Goal: Transaction & Acquisition: Purchase product/service

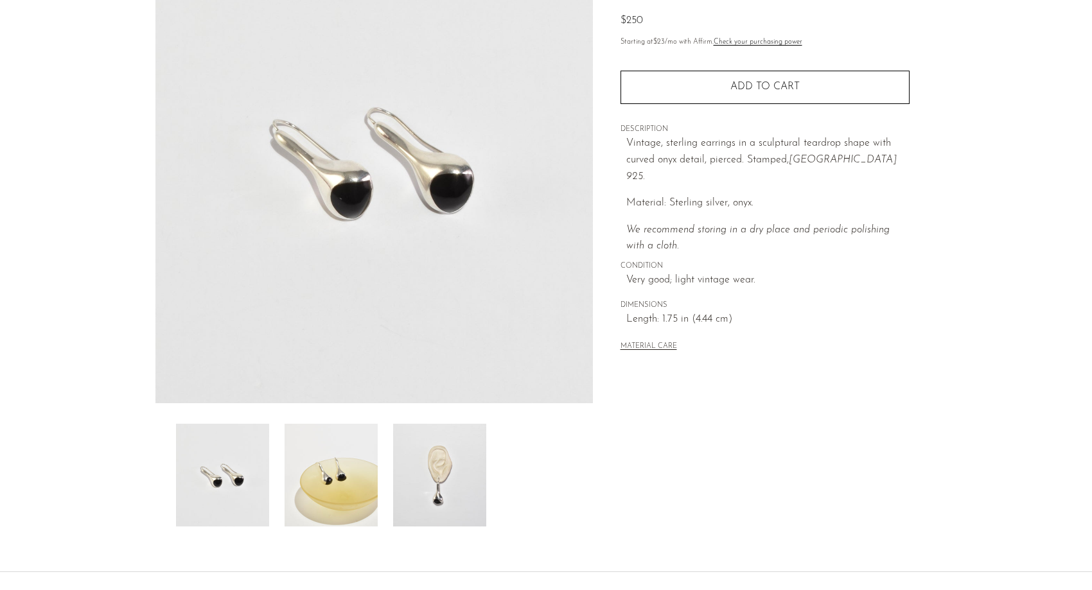
scroll to position [246, 0]
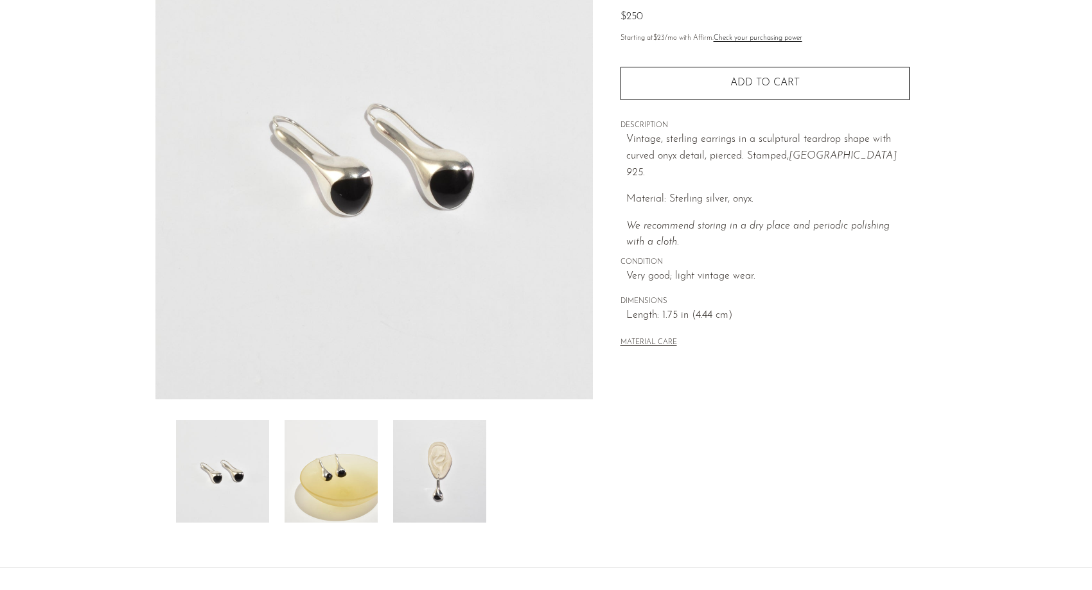
click at [331, 420] on img at bounding box center [331, 471] width 93 height 103
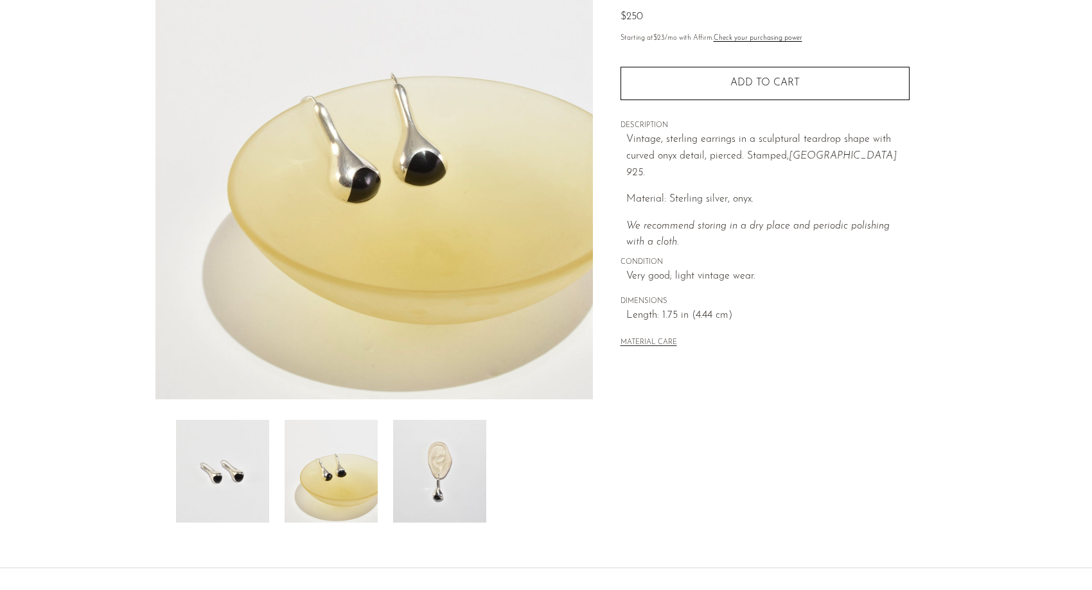
click at [419, 420] on img at bounding box center [439, 471] width 93 height 103
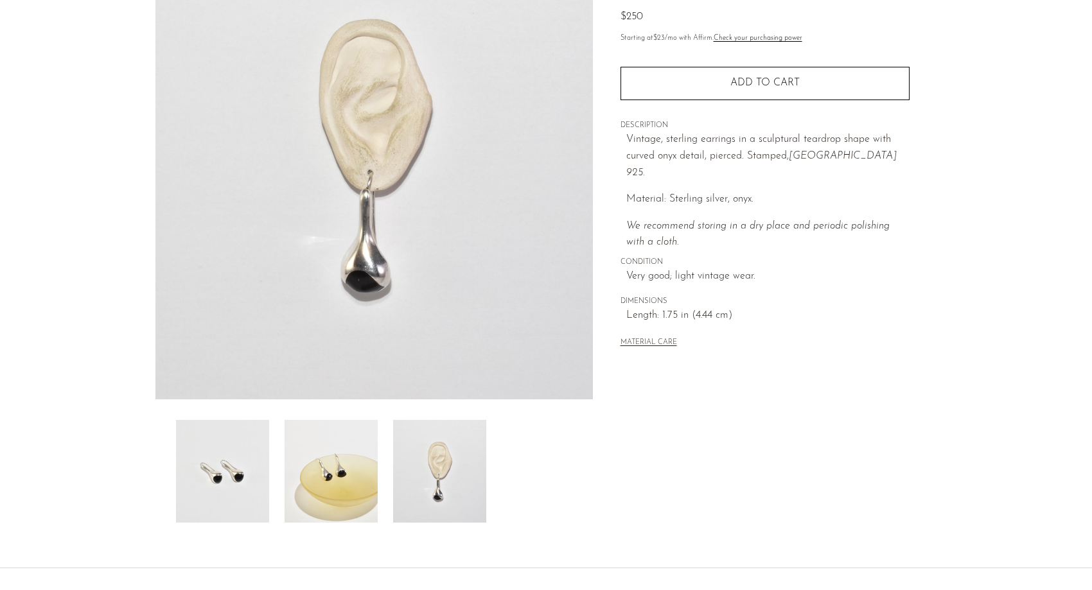
click at [164, 420] on div at bounding box center [373, 471] width 437 height 103
click at [235, 420] on img at bounding box center [222, 471] width 93 height 103
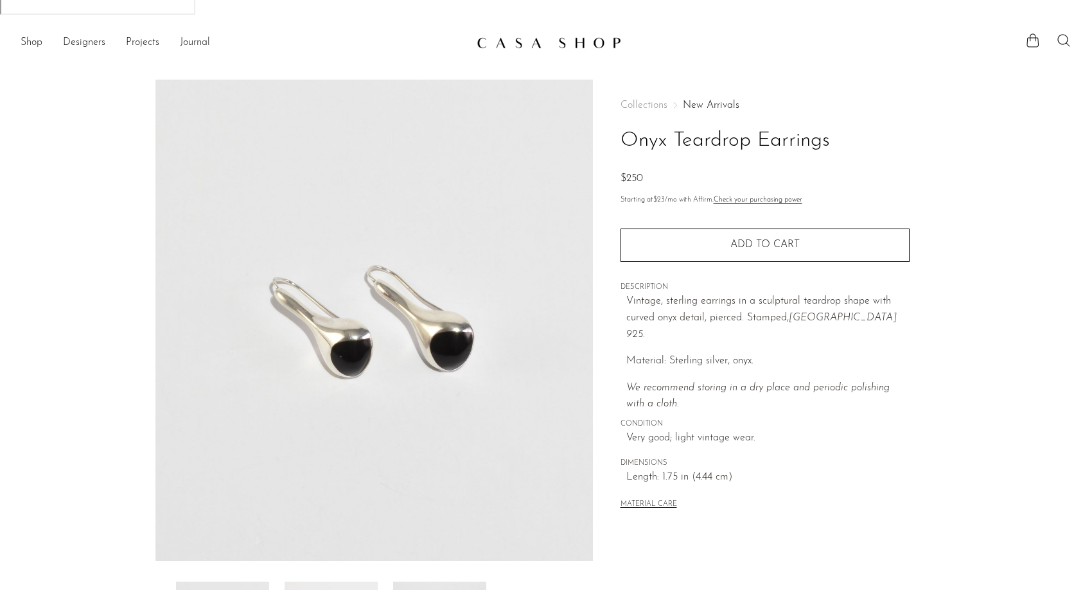
scroll to position [0, 0]
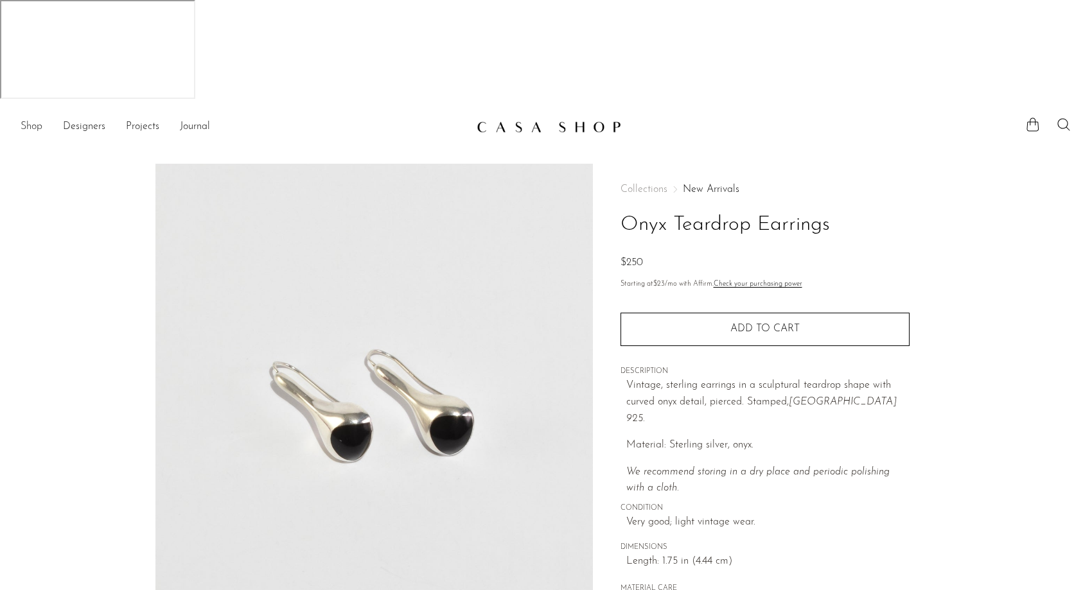
click at [36, 119] on link "Shop" at bounding box center [32, 127] width 22 height 17
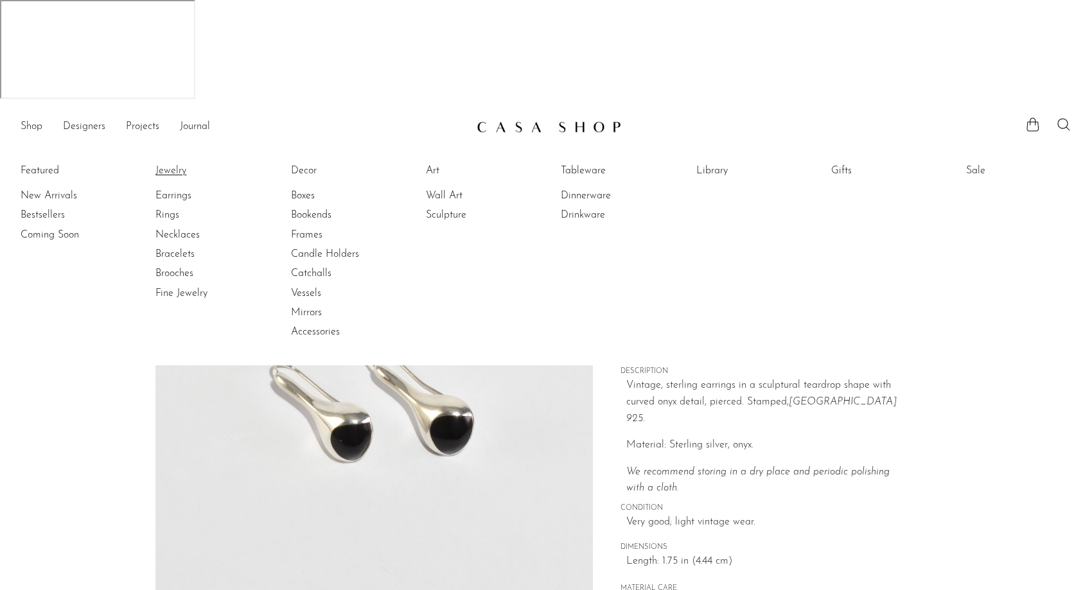
click at [175, 164] on link "Jewelry" at bounding box center [203, 171] width 96 height 14
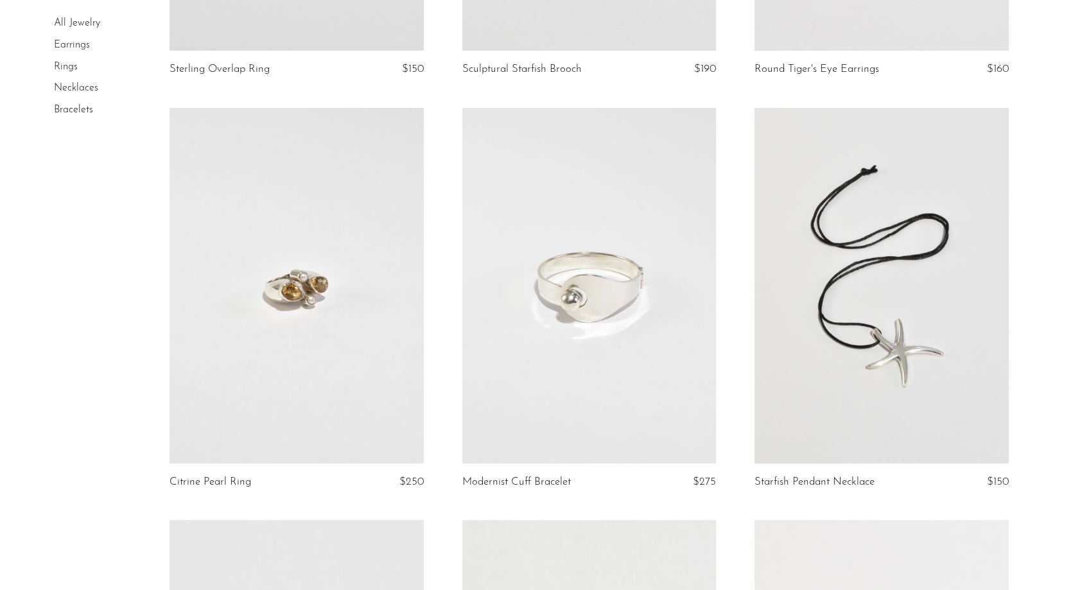
scroll to position [2681, 0]
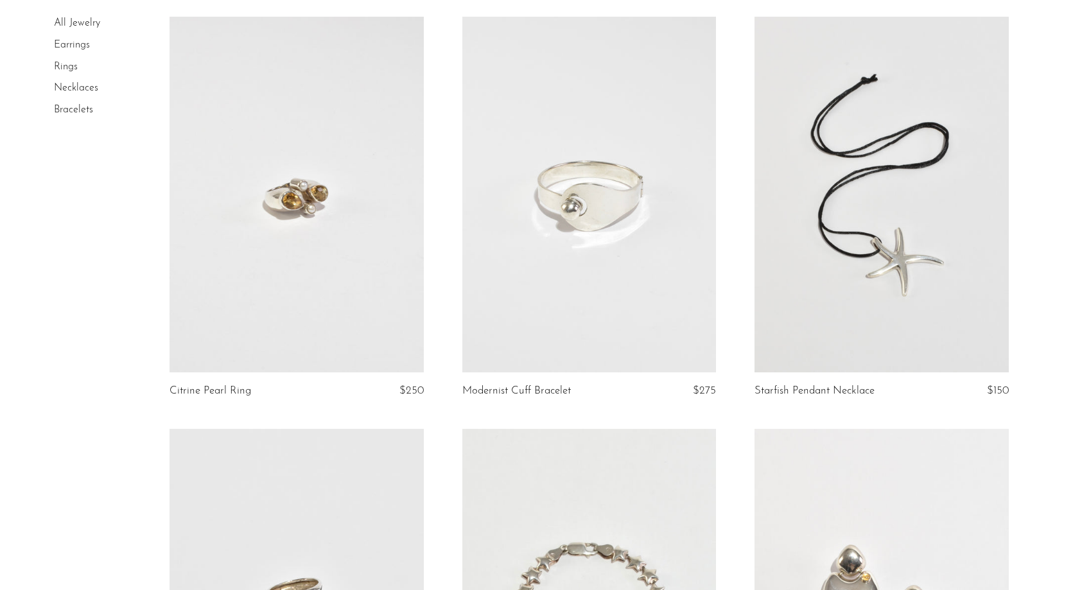
click at [653, 197] on link at bounding box center [589, 195] width 254 height 356
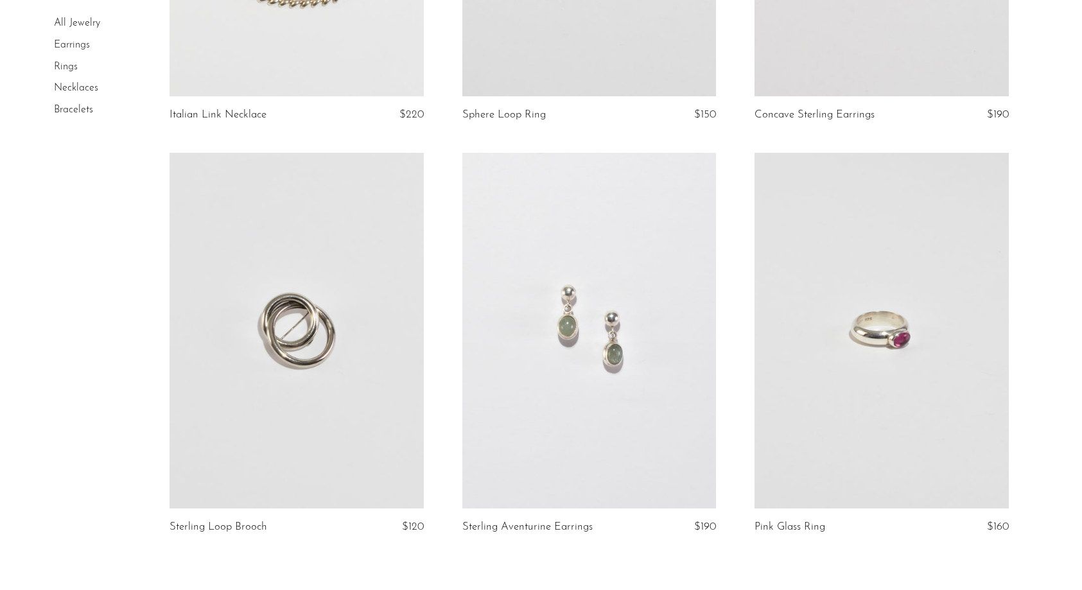
scroll to position [4751, 0]
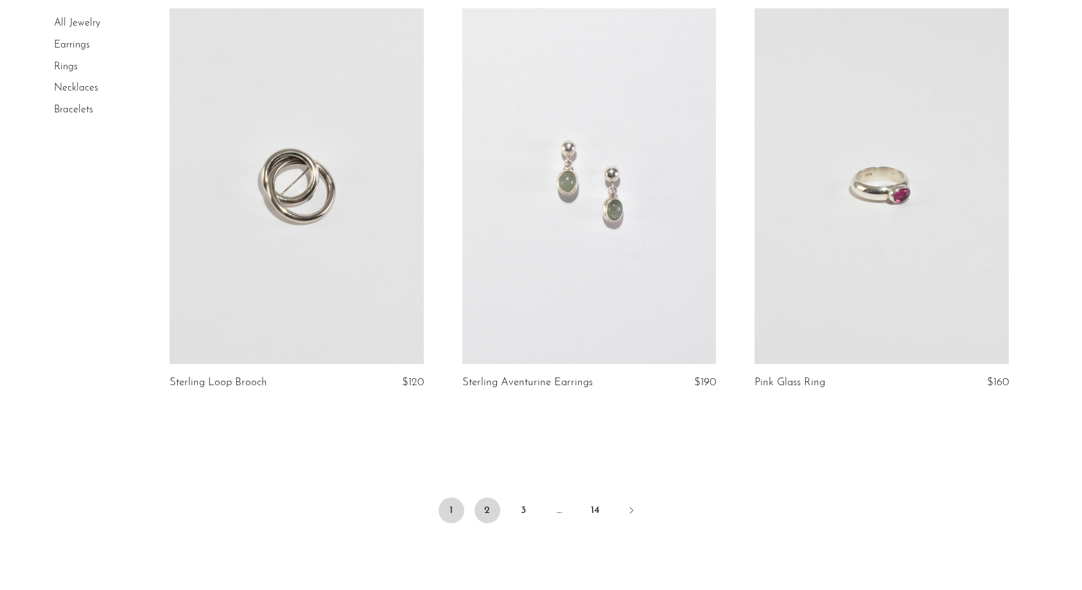
click at [488, 498] on link "2" at bounding box center [488, 511] width 26 height 26
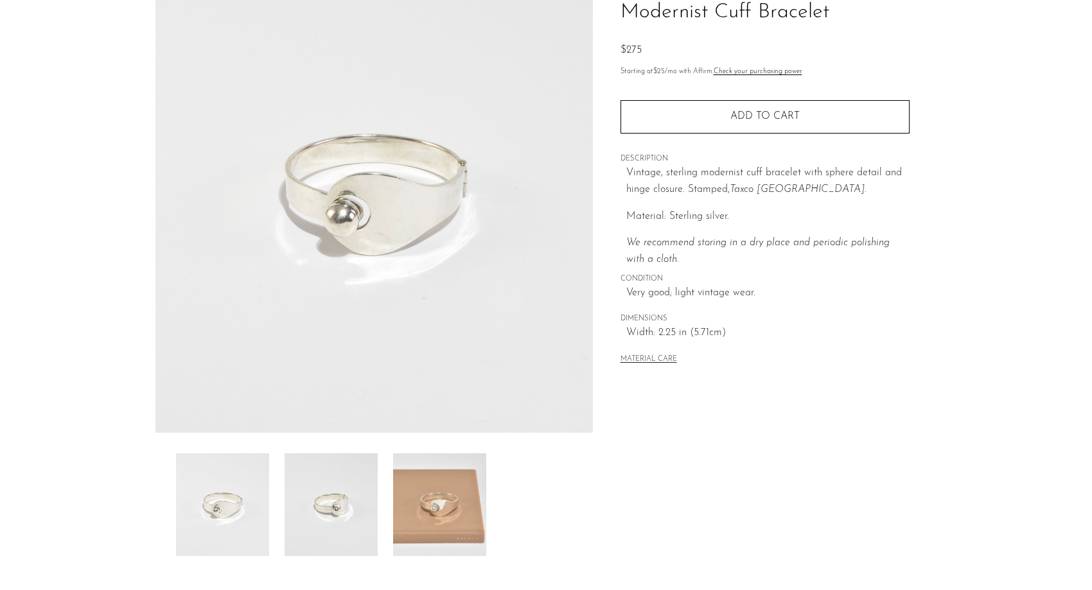
scroll to position [242, 0]
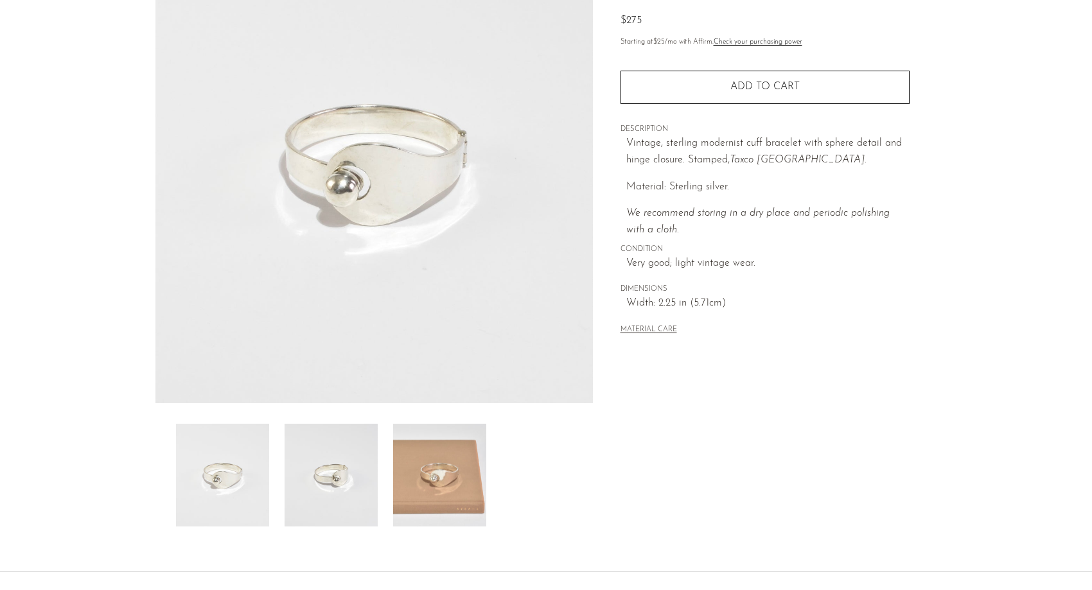
click at [313, 424] on img at bounding box center [331, 475] width 93 height 103
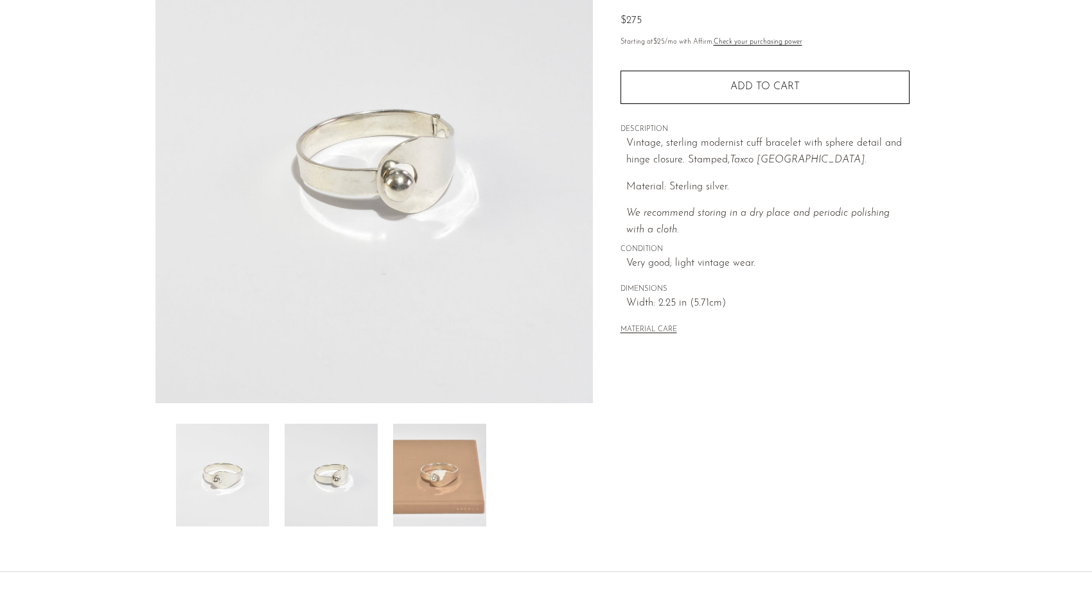
click at [433, 424] on img at bounding box center [439, 475] width 93 height 103
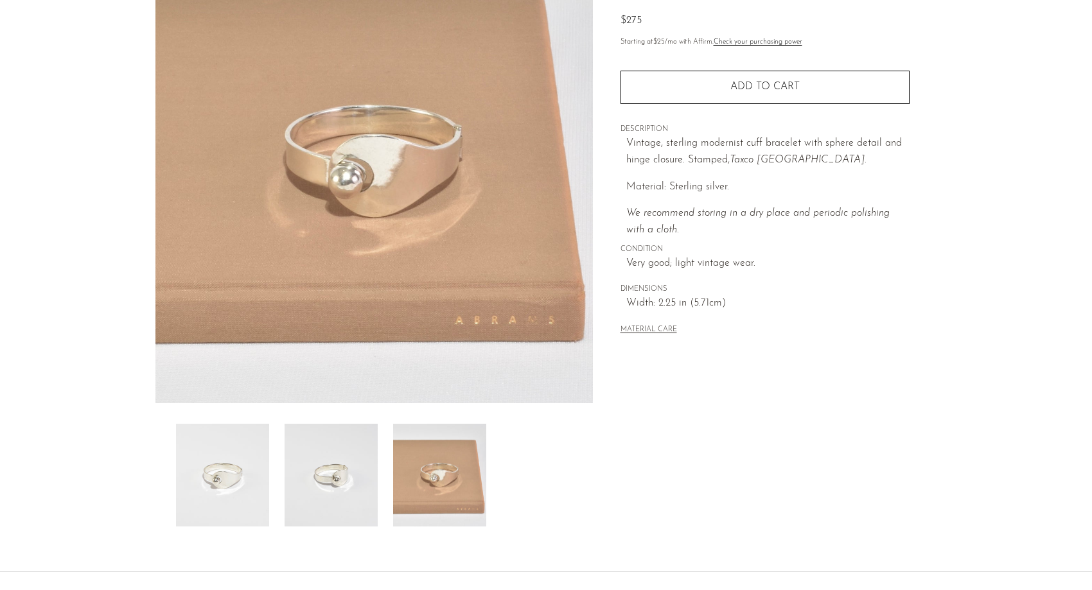
click at [349, 424] on img at bounding box center [331, 475] width 93 height 103
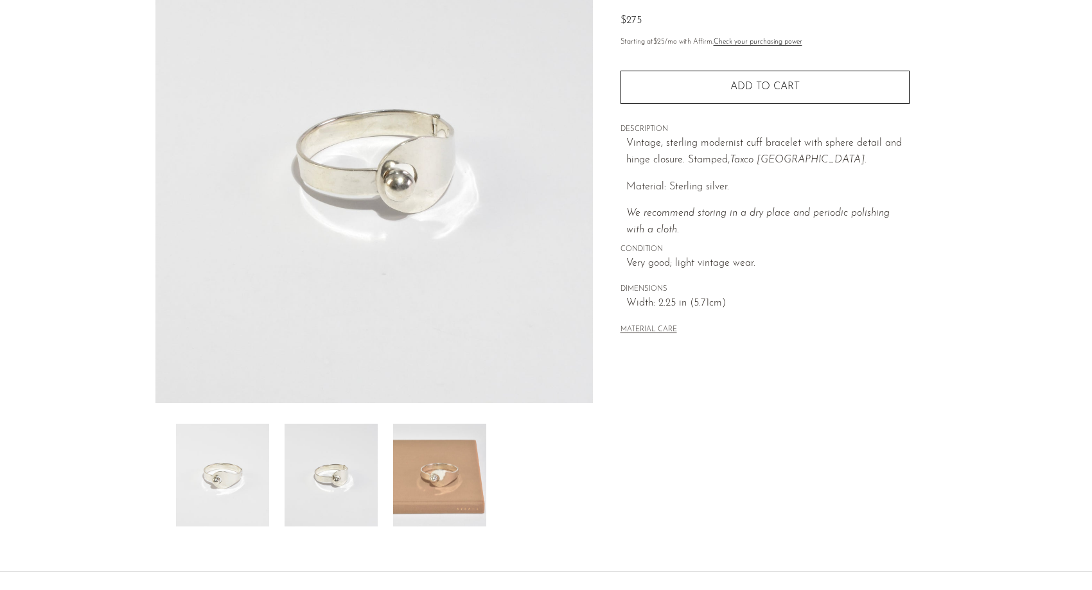
click at [249, 424] on img at bounding box center [222, 475] width 93 height 103
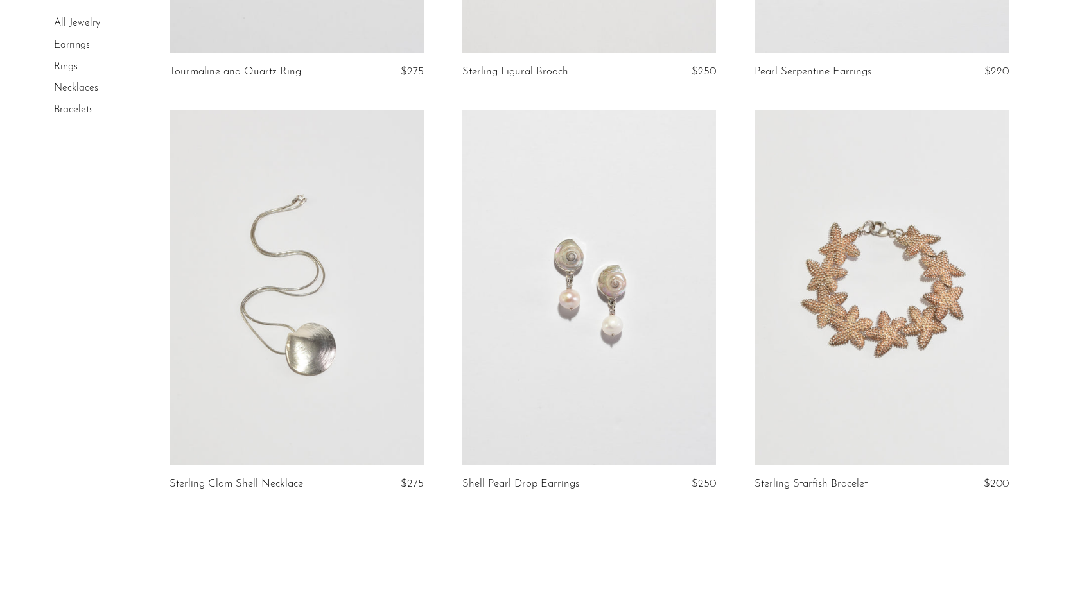
scroll to position [4679, 0]
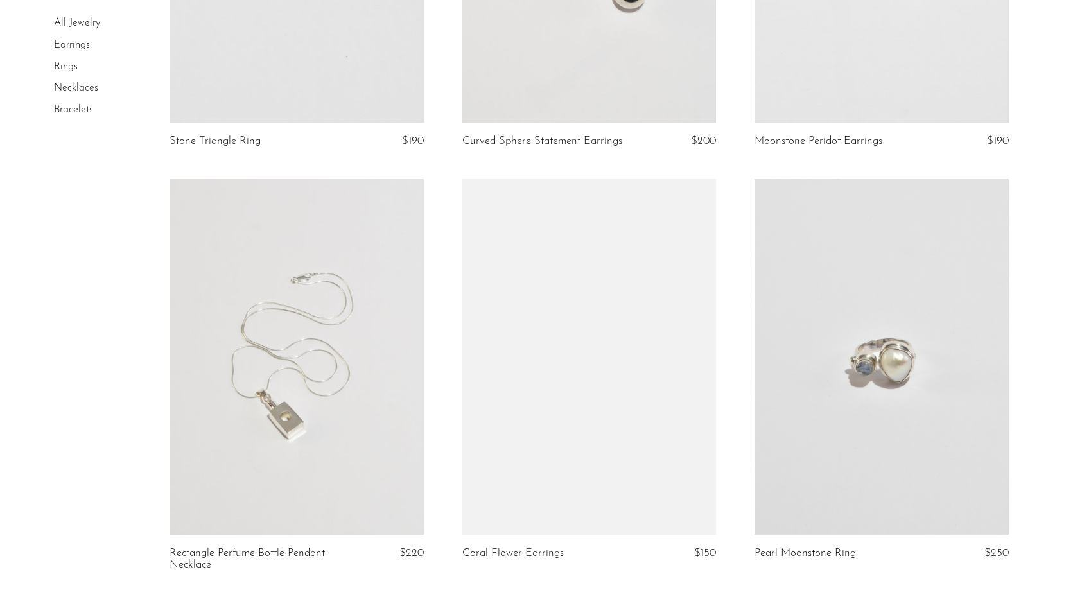
scroll to position [2160, 0]
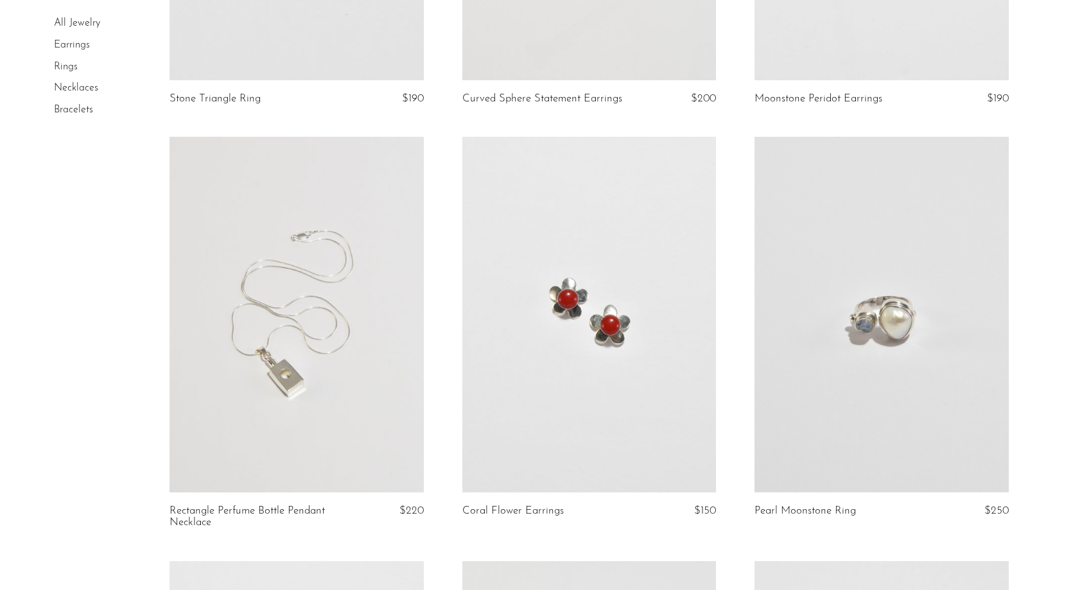
click at [686, 323] on link at bounding box center [589, 315] width 254 height 356
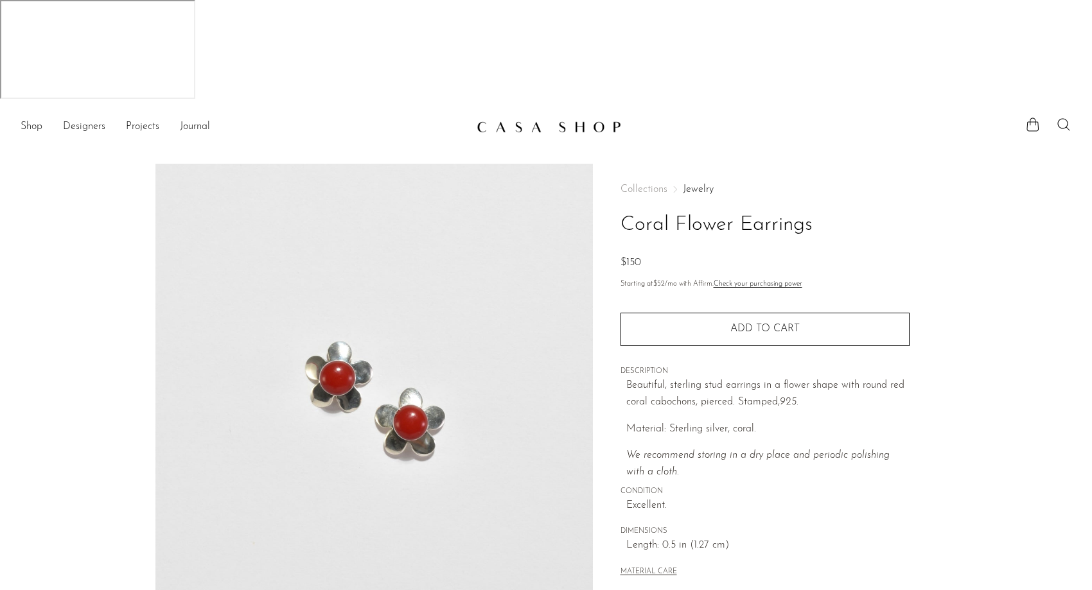
scroll to position [246, 0]
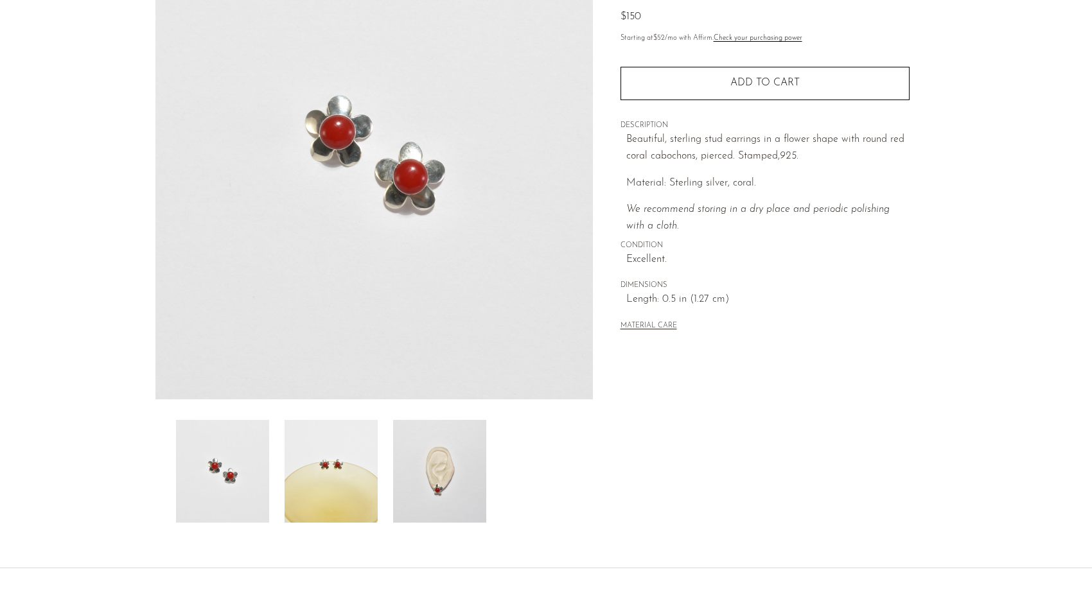
click at [353, 420] on img at bounding box center [331, 471] width 93 height 103
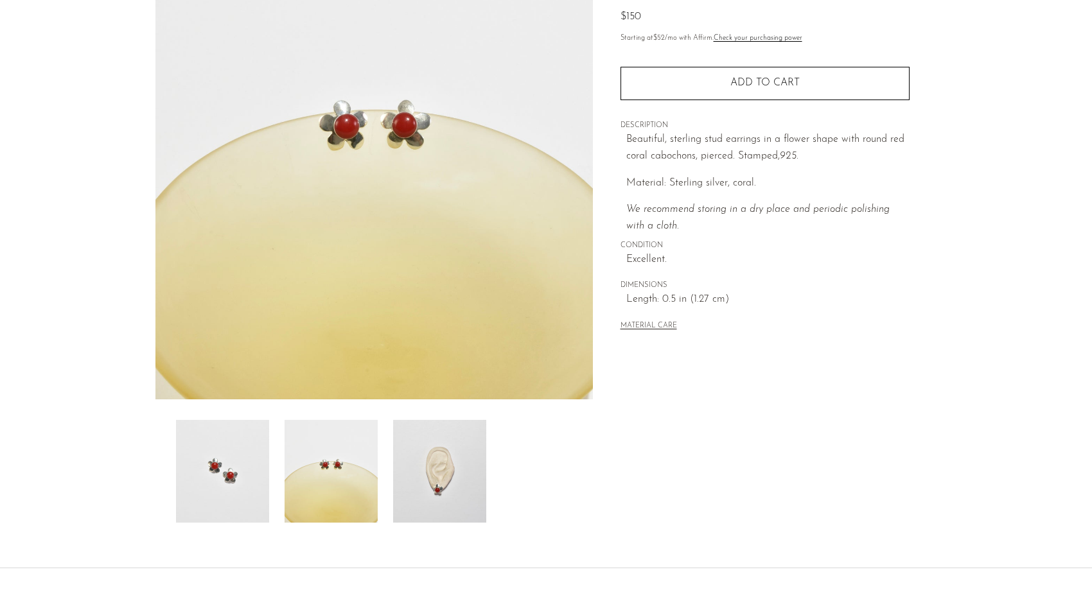
click at [458, 420] on img at bounding box center [439, 471] width 93 height 103
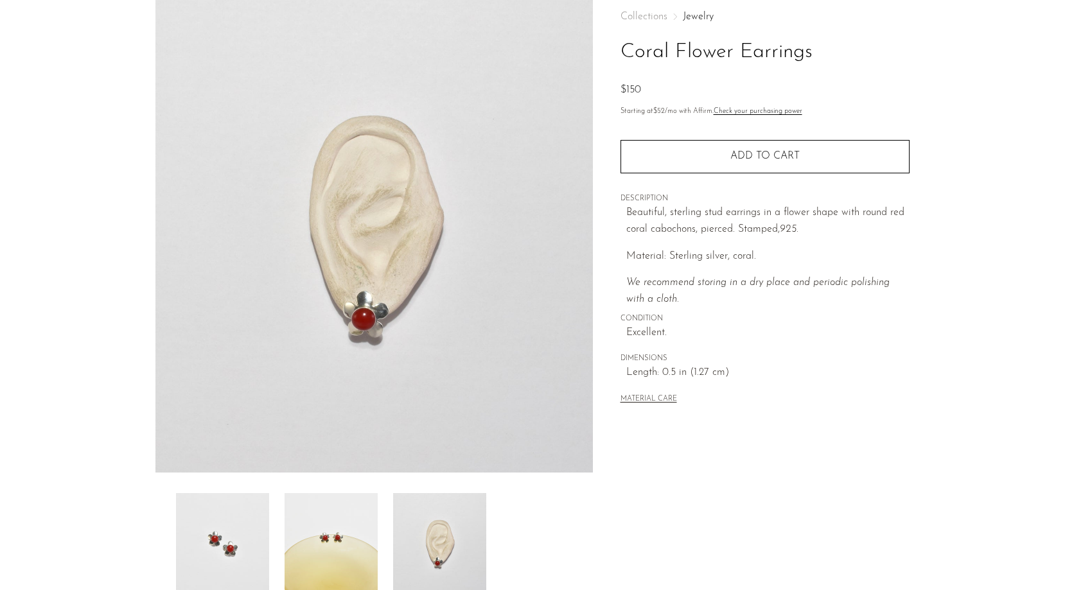
scroll to position [30, 0]
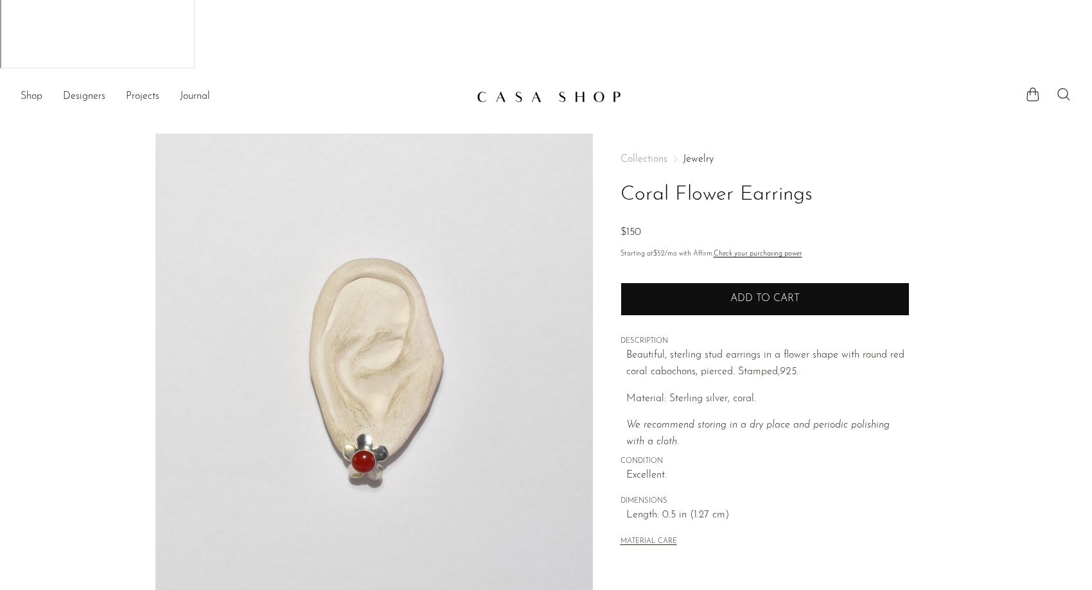
click at [874, 283] on button "Add to cart" at bounding box center [765, 299] width 289 height 33
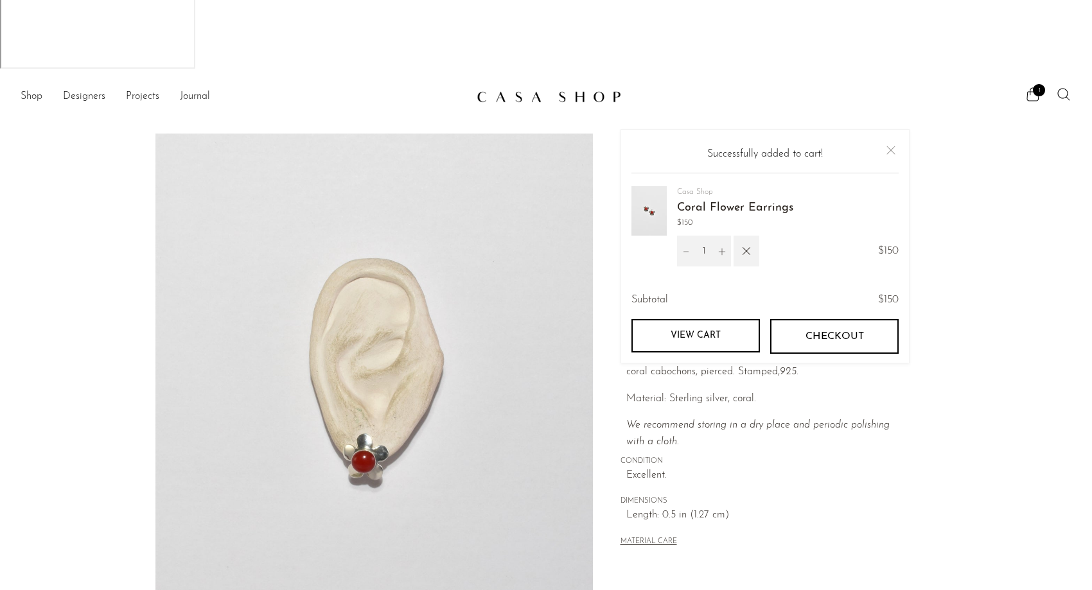
click at [712, 319] on link "View cart" at bounding box center [695, 335] width 128 height 33
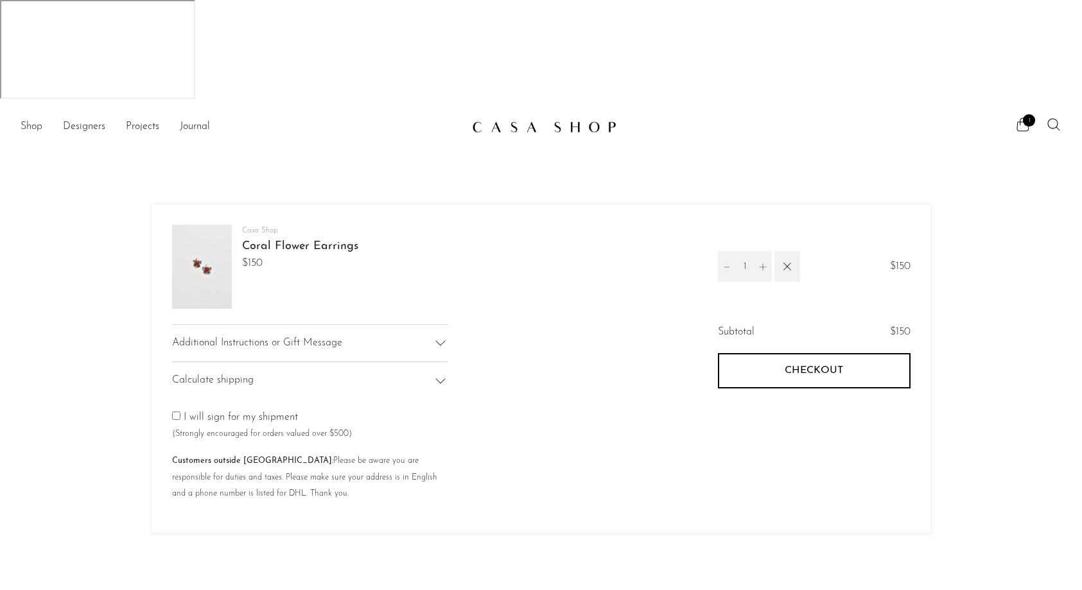
click at [30, 119] on link "Shop" at bounding box center [32, 127] width 22 height 17
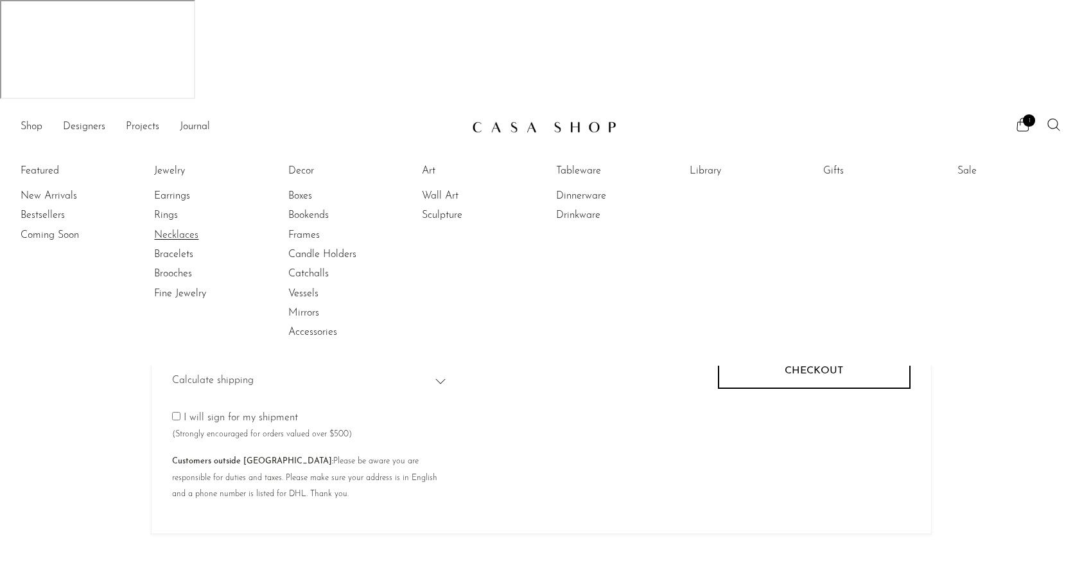
click at [177, 228] on link "Necklaces" at bounding box center [202, 235] width 96 height 14
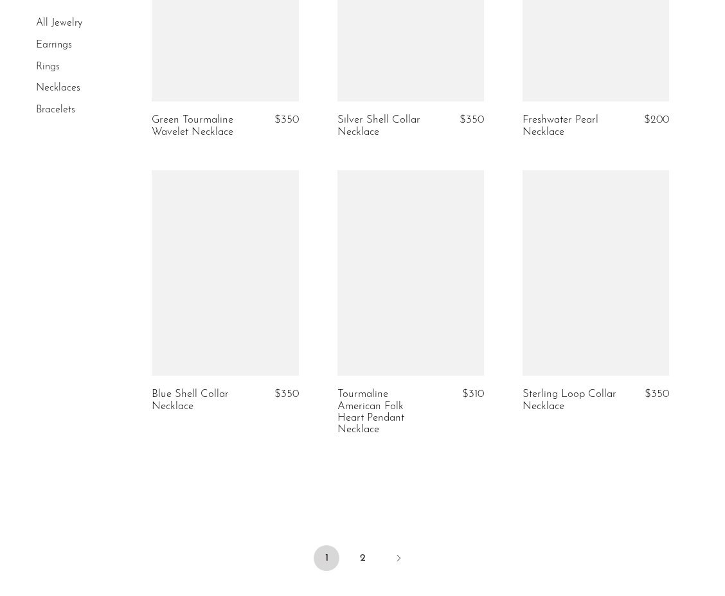
scroll to position [3104, 0]
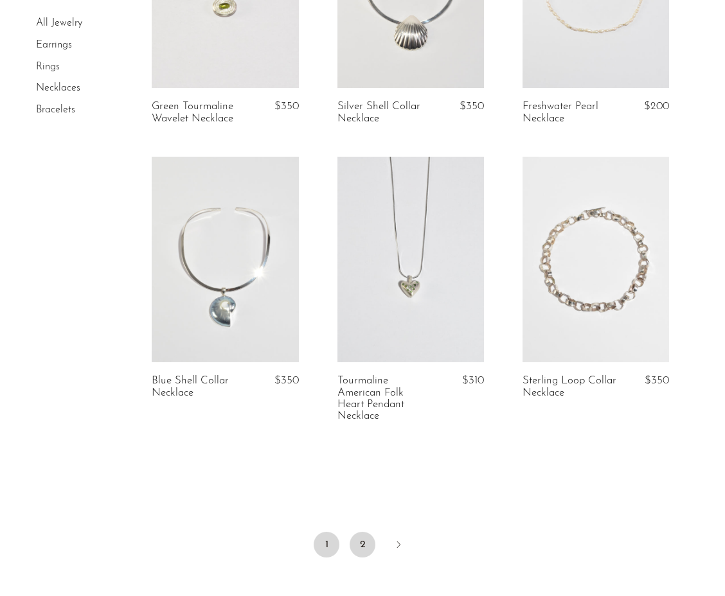
click at [365, 532] on link "2" at bounding box center [362, 545] width 26 height 26
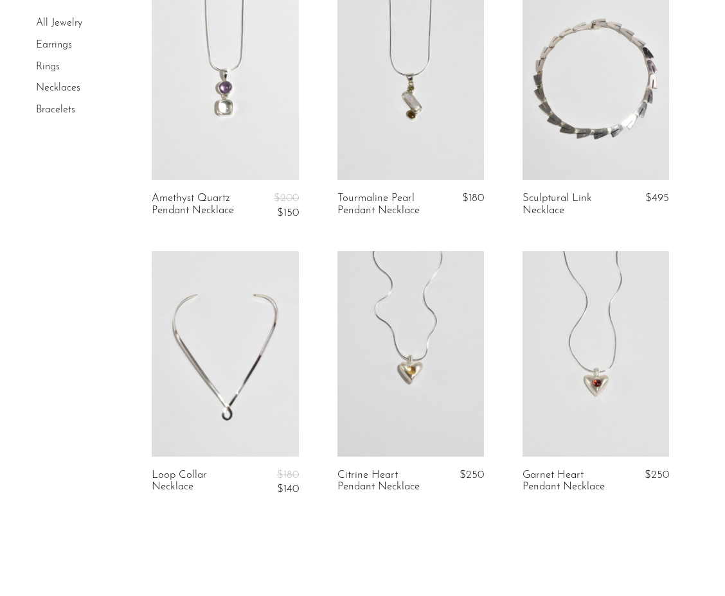
scroll to position [374, 0]
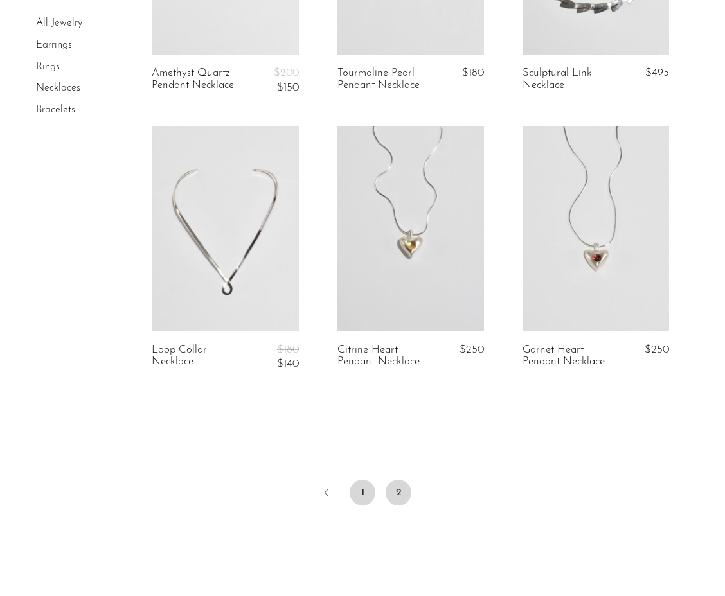
click at [364, 480] on link "1" at bounding box center [362, 493] width 26 height 26
